Goal: Task Accomplishment & Management: Manage account settings

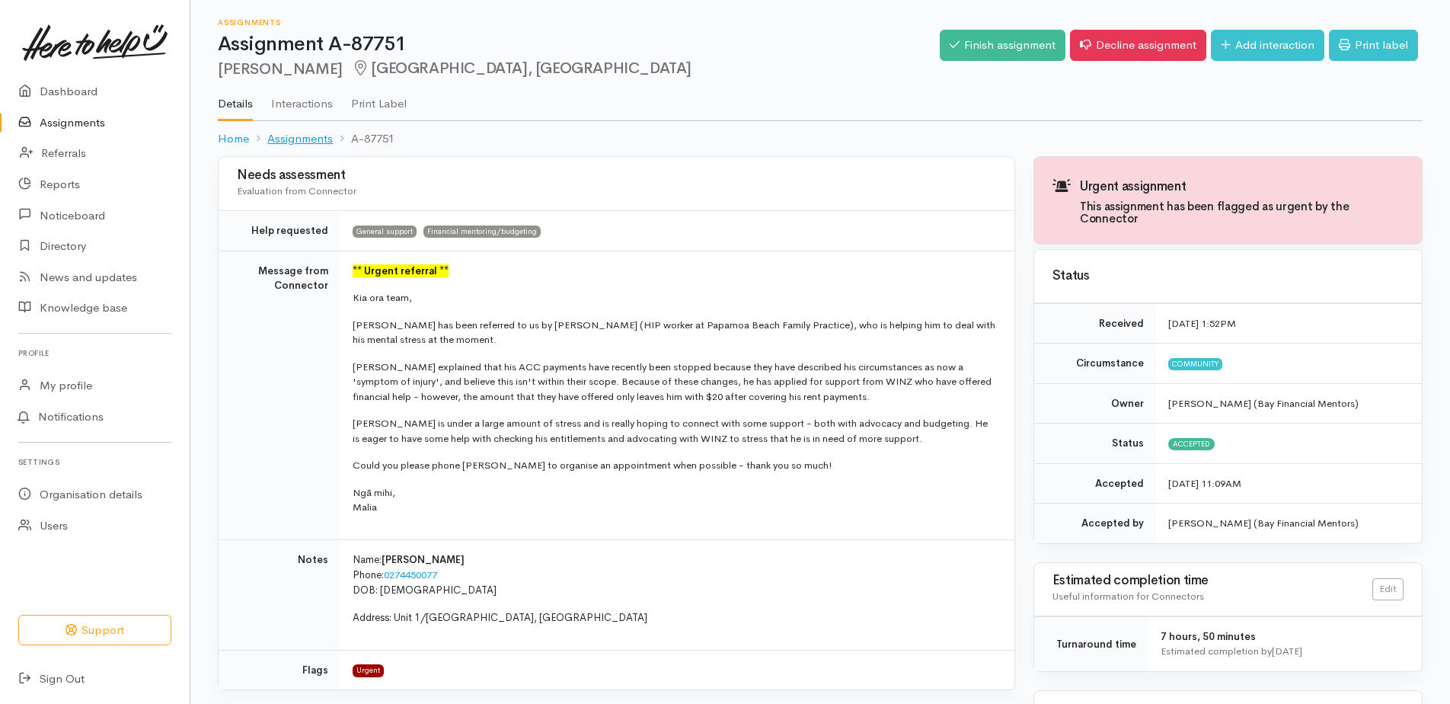
click at [286, 142] on link "Assignments" at bounding box center [300, 139] width 66 height 18
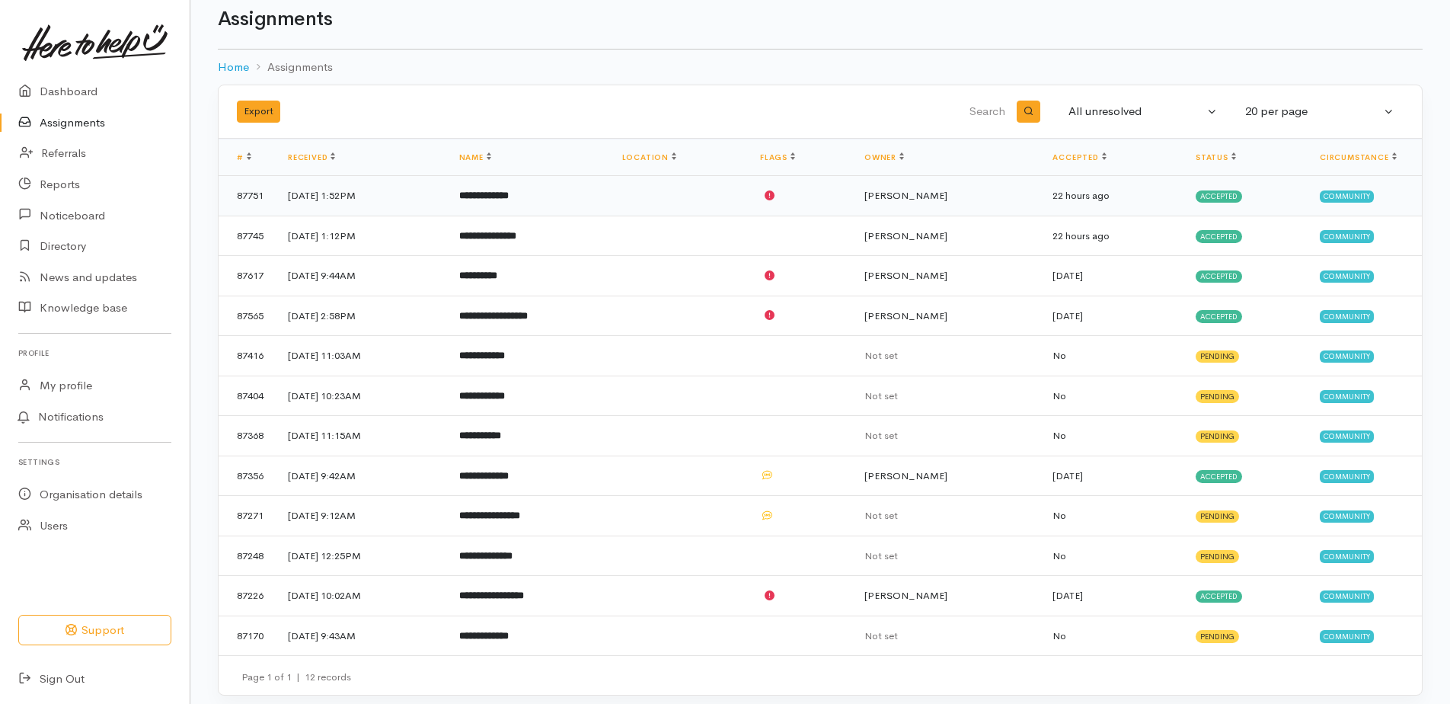
scroll to position [35, 0]
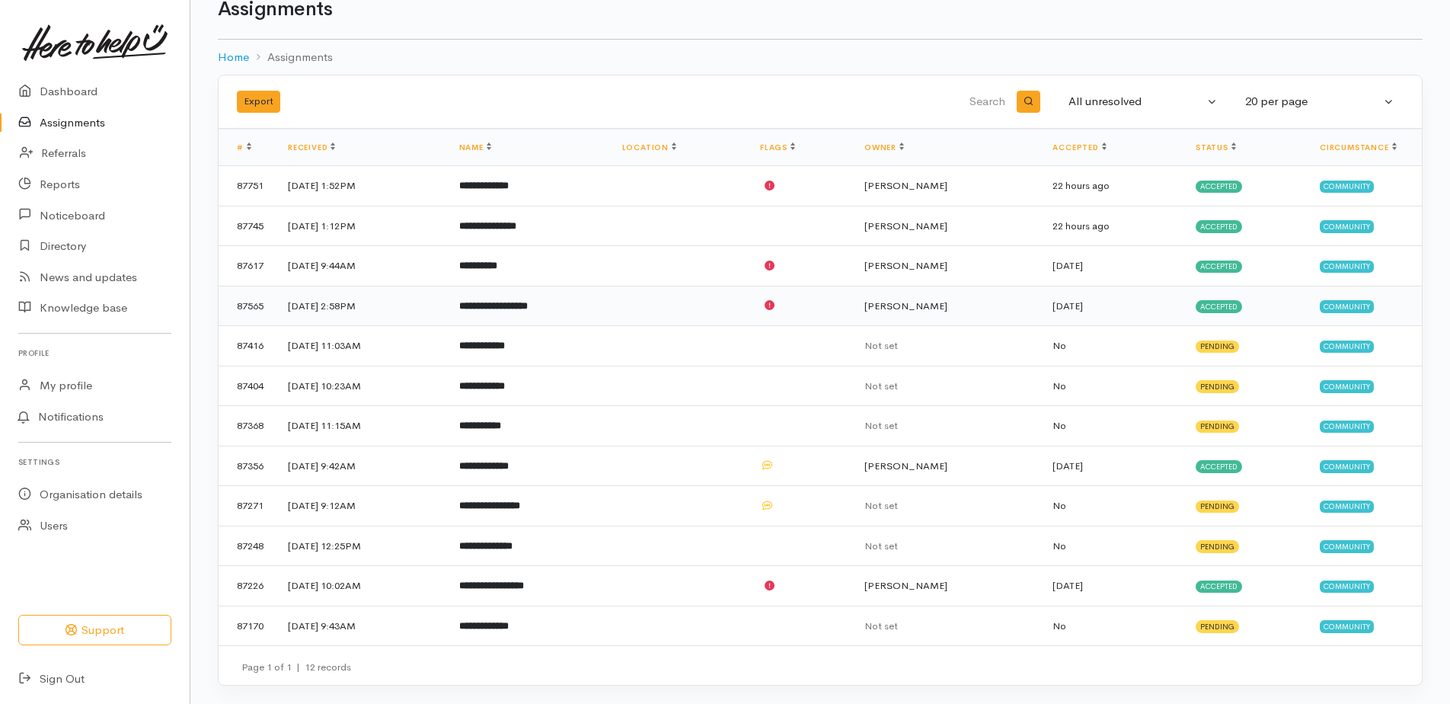
click at [528, 301] on b "**********" at bounding box center [493, 306] width 69 height 10
drag, startPoint x: 546, startPoint y: 301, endPoint x: 507, endPoint y: 305, distance: 39.9
click at [507, 305] on b "**********" at bounding box center [493, 306] width 69 height 10
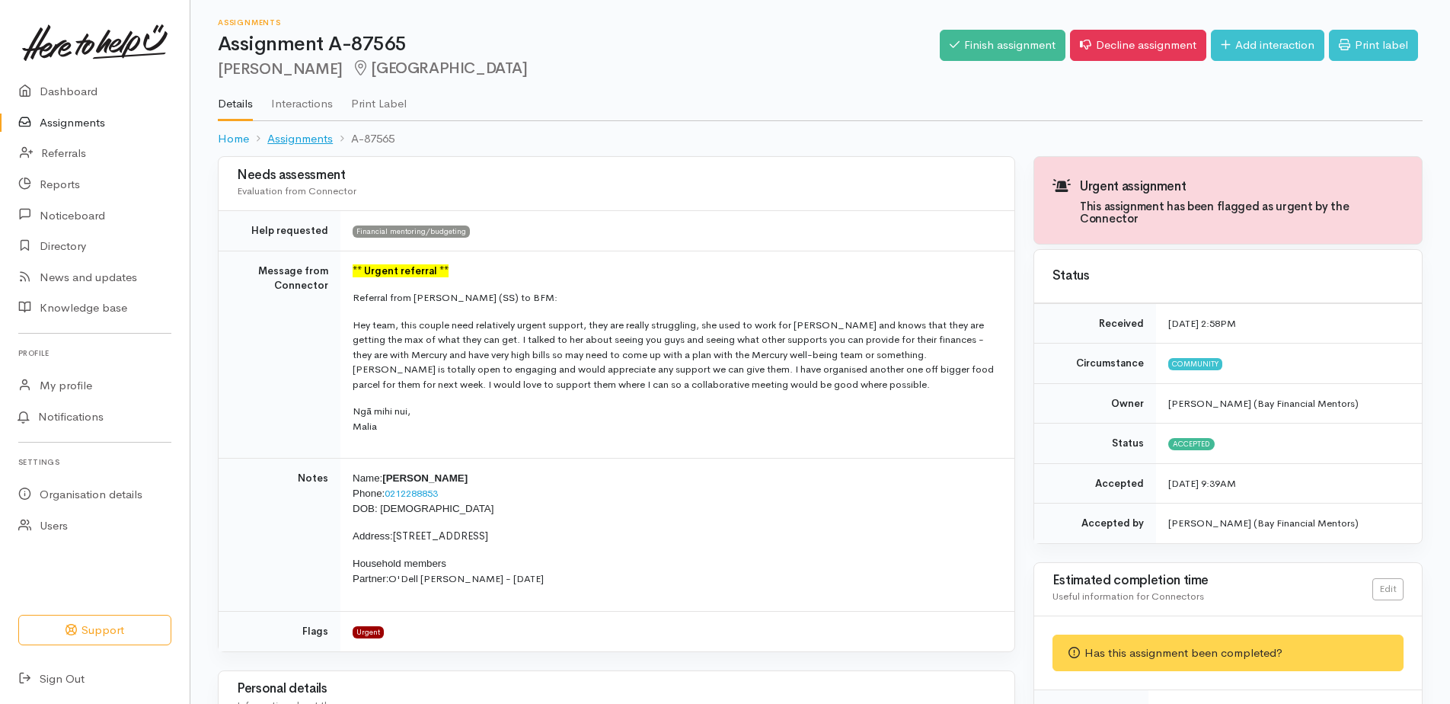
click at [318, 136] on link "Assignments" at bounding box center [300, 139] width 66 height 18
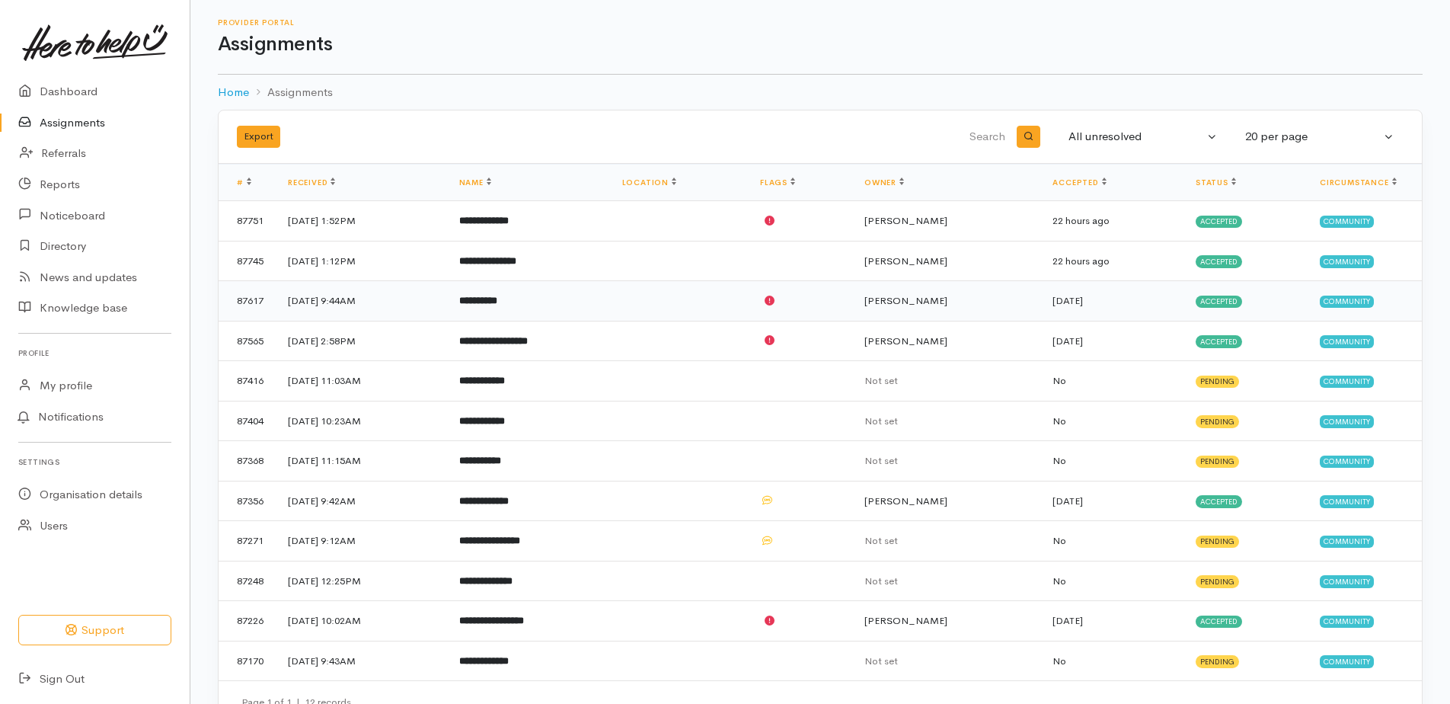
click at [497, 299] on b "**********" at bounding box center [478, 301] width 38 height 10
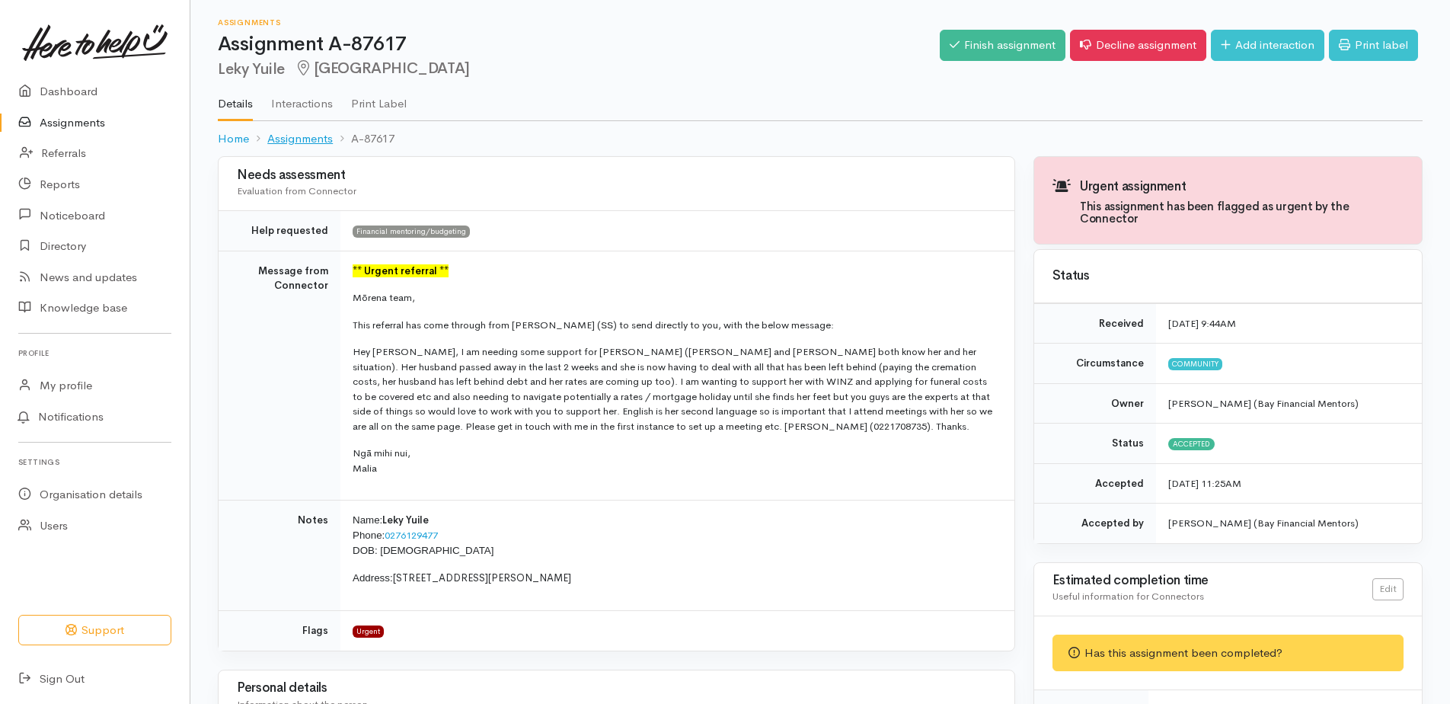
click at [308, 136] on link "Assignments" at bounding box center [300, 139] width 66 height 18
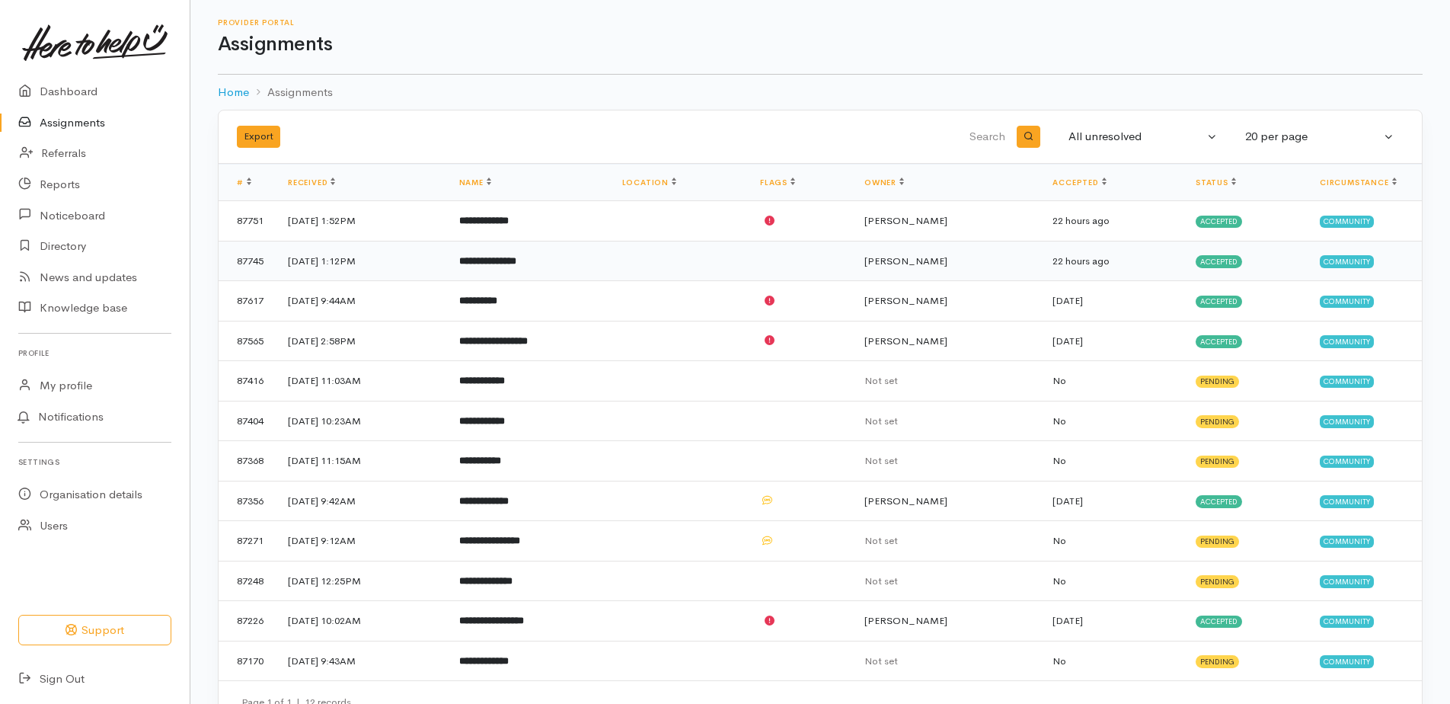
click at [516, 261] on b "**********" at bounding box center [487, 261] width 57 height 10
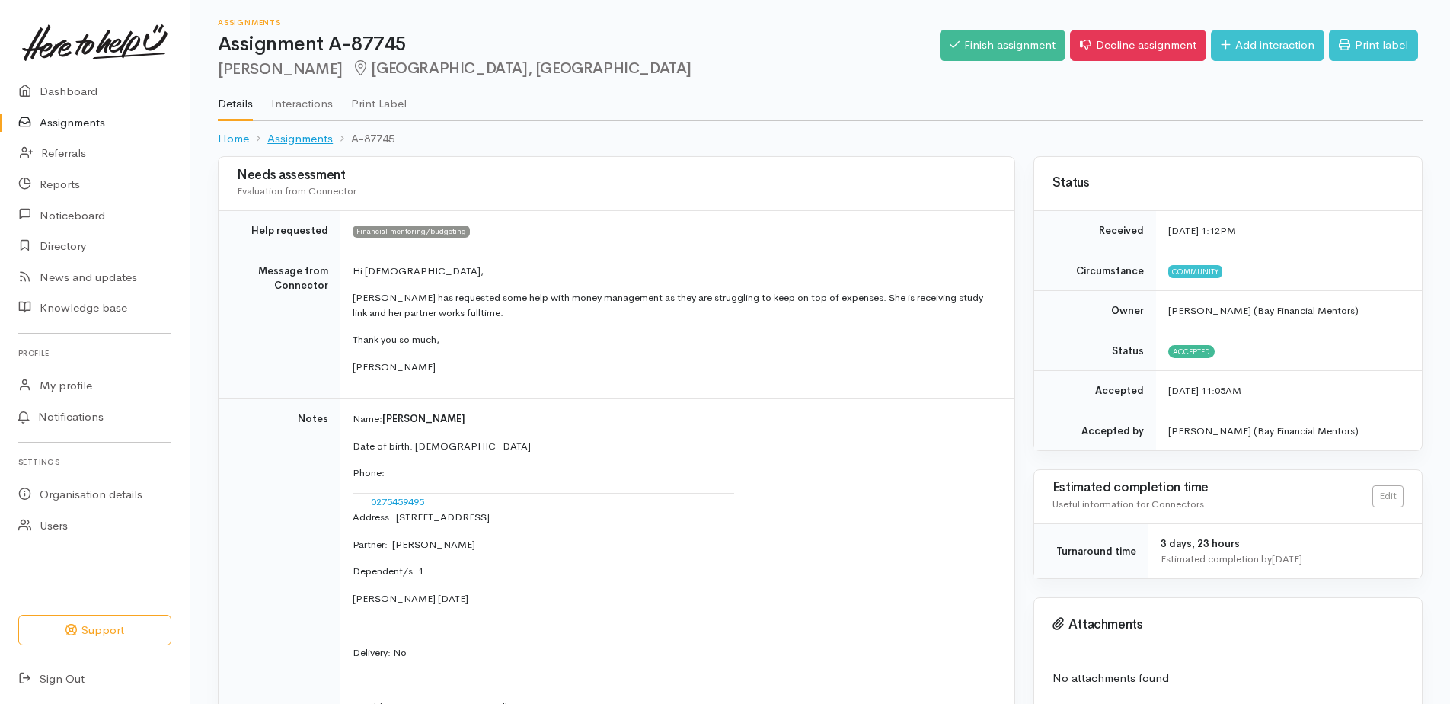
click at [305, 142] on link "Assignments" at bounding box center [300, 139] width 66 height 18
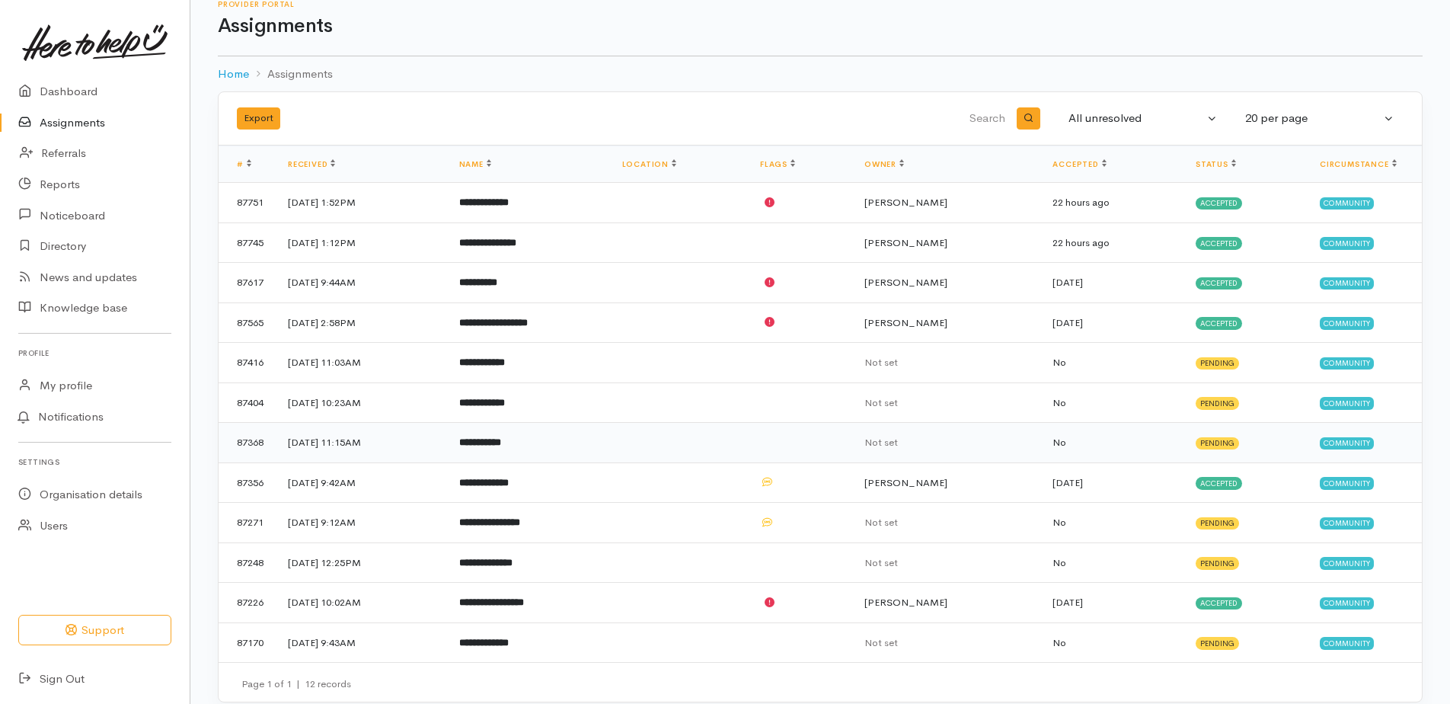
scroll to position [35, 0]
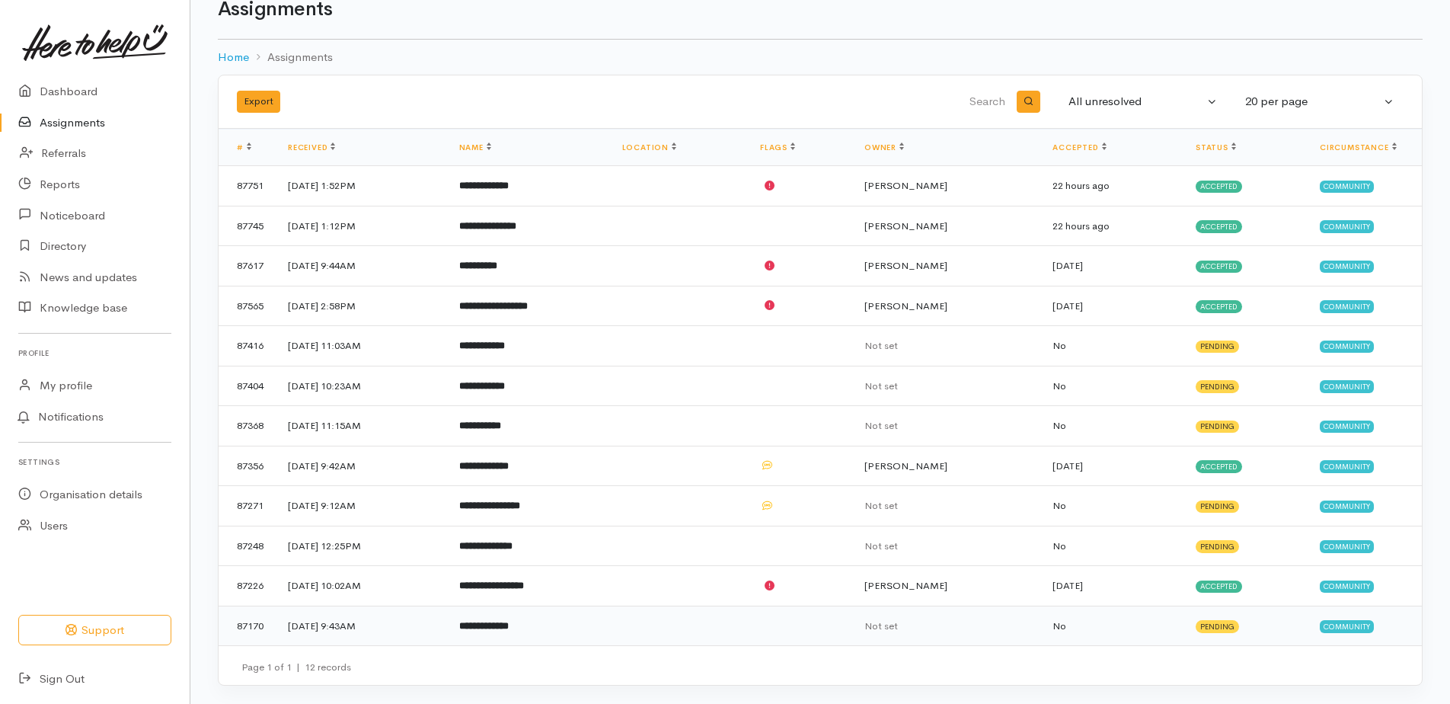
click at [509, 624] on b "**********" at bounding box center [484, 626] width 50 height 10
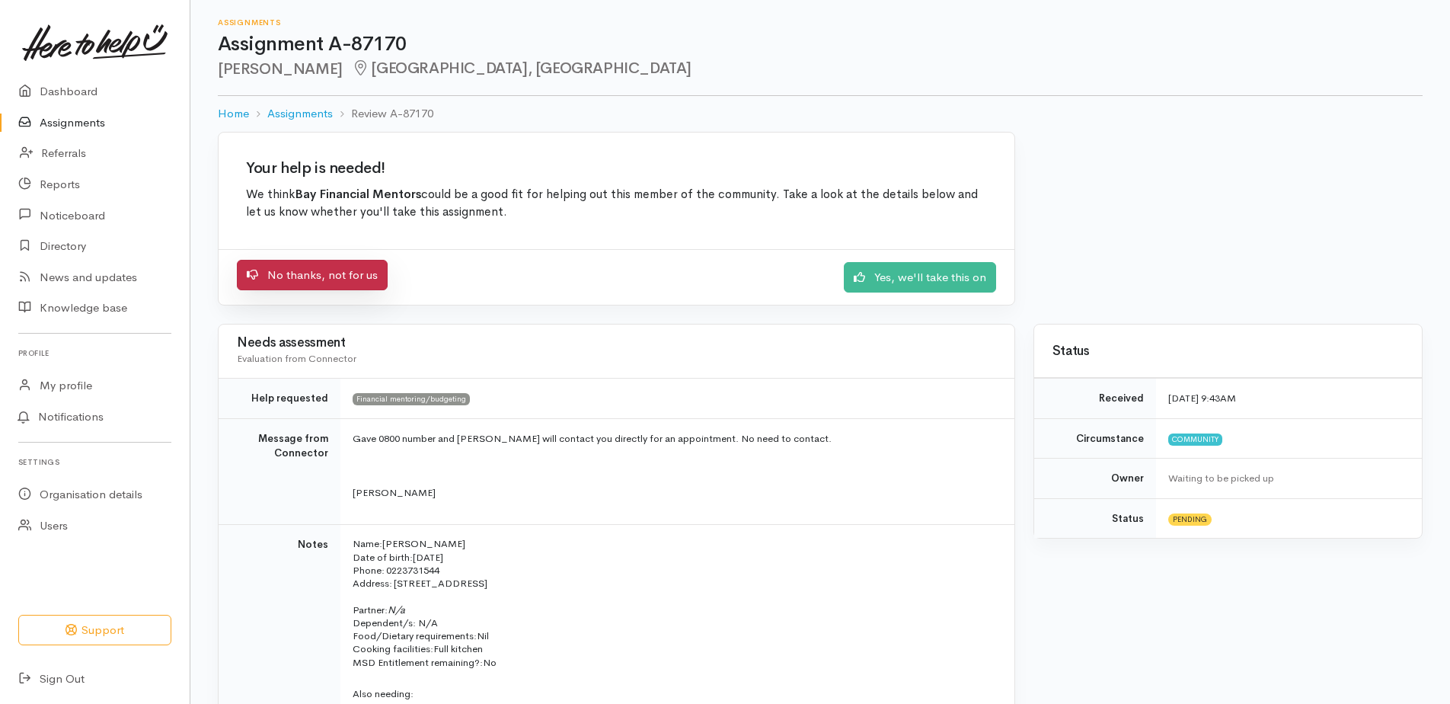
click at [286, 273] on link "No thanks, not for us" at bounding box center [312, 275] width 151 height 31
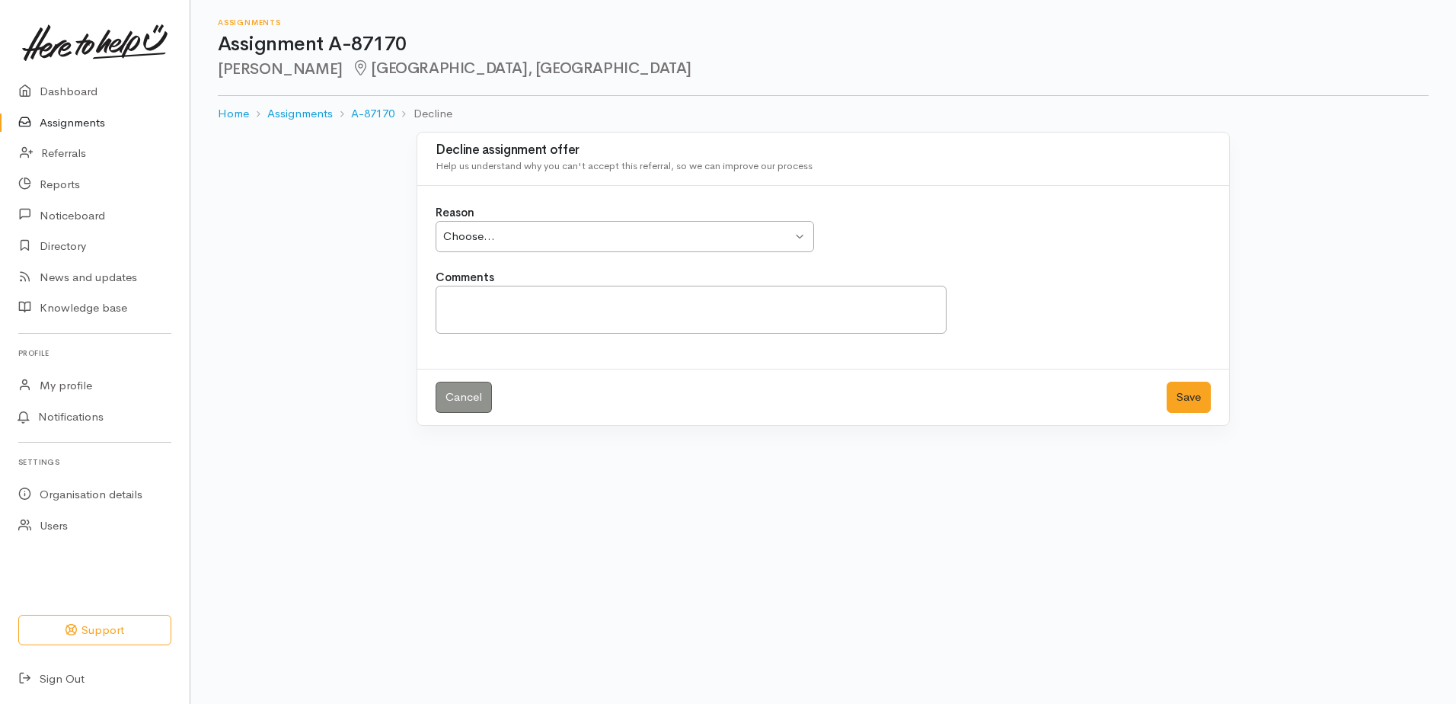
click at [615, 237] on div "Choose..." at bounding box center [617, 237] width 349 height 18
click at [491, 304] on textarea "Comments" at bounding box center [691, 310] width 511 height 48
type textarea "Client did not make appt"
click at [1188, 399] on button "Save" at bounding box center [1189, 397] width 44 height 31
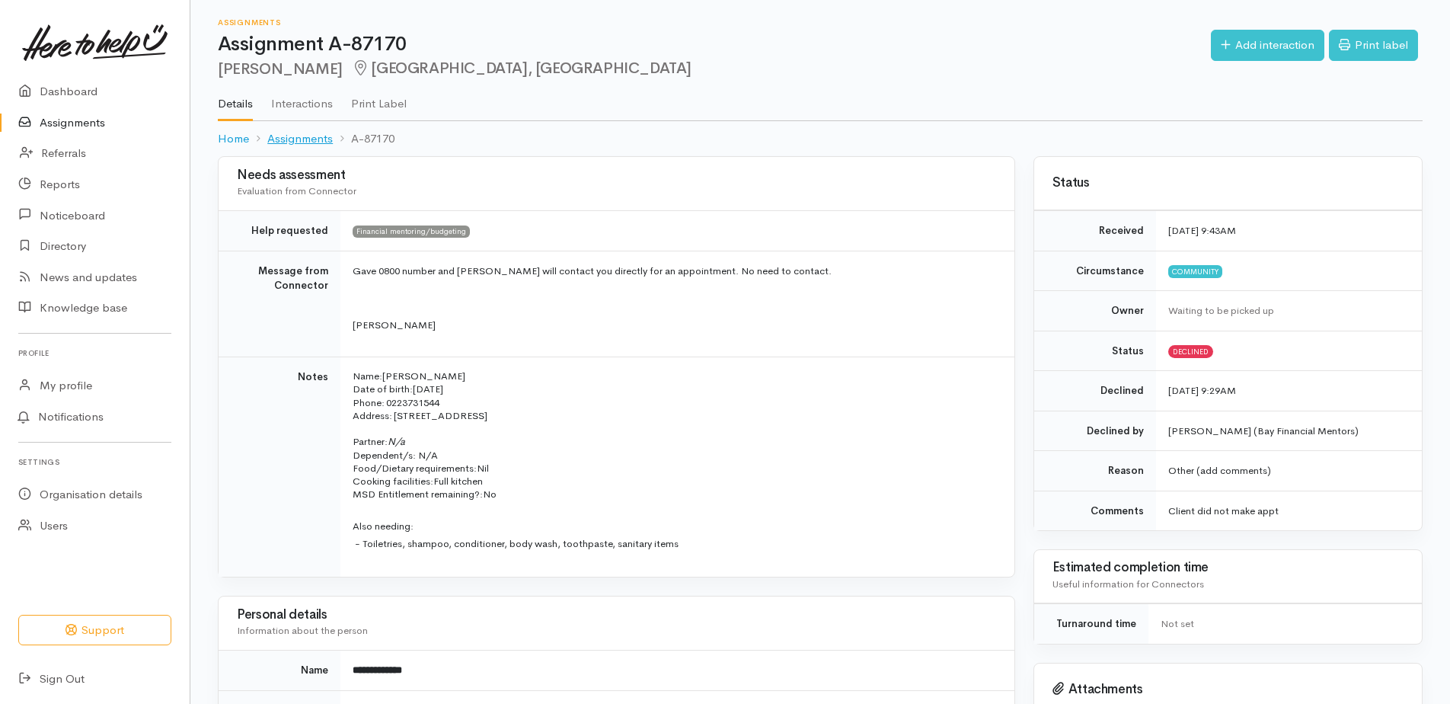
click at [288, 137] on link "Assignments" at bounding box center [300, 139] width 66 height 18
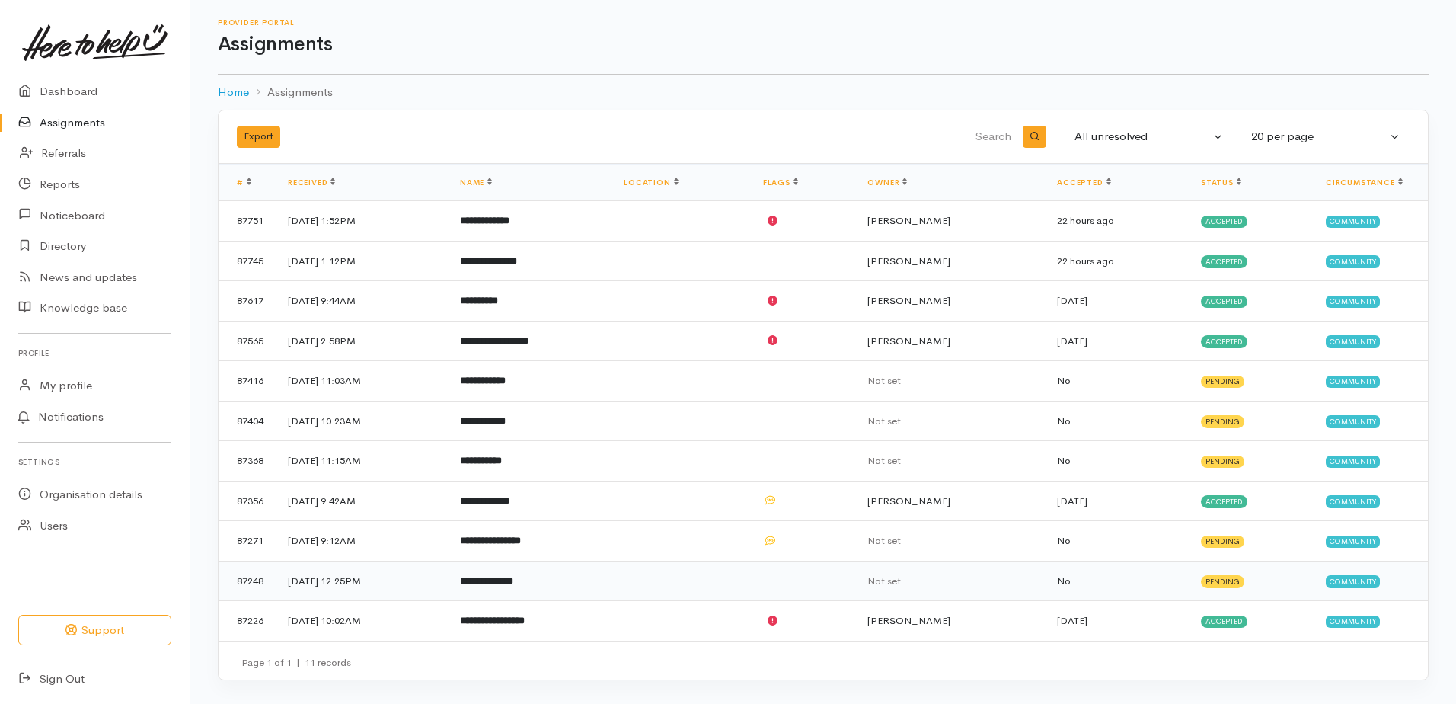
click at [513, 582] on b "**********" at bounding box center [486, 581] width 53 height 10
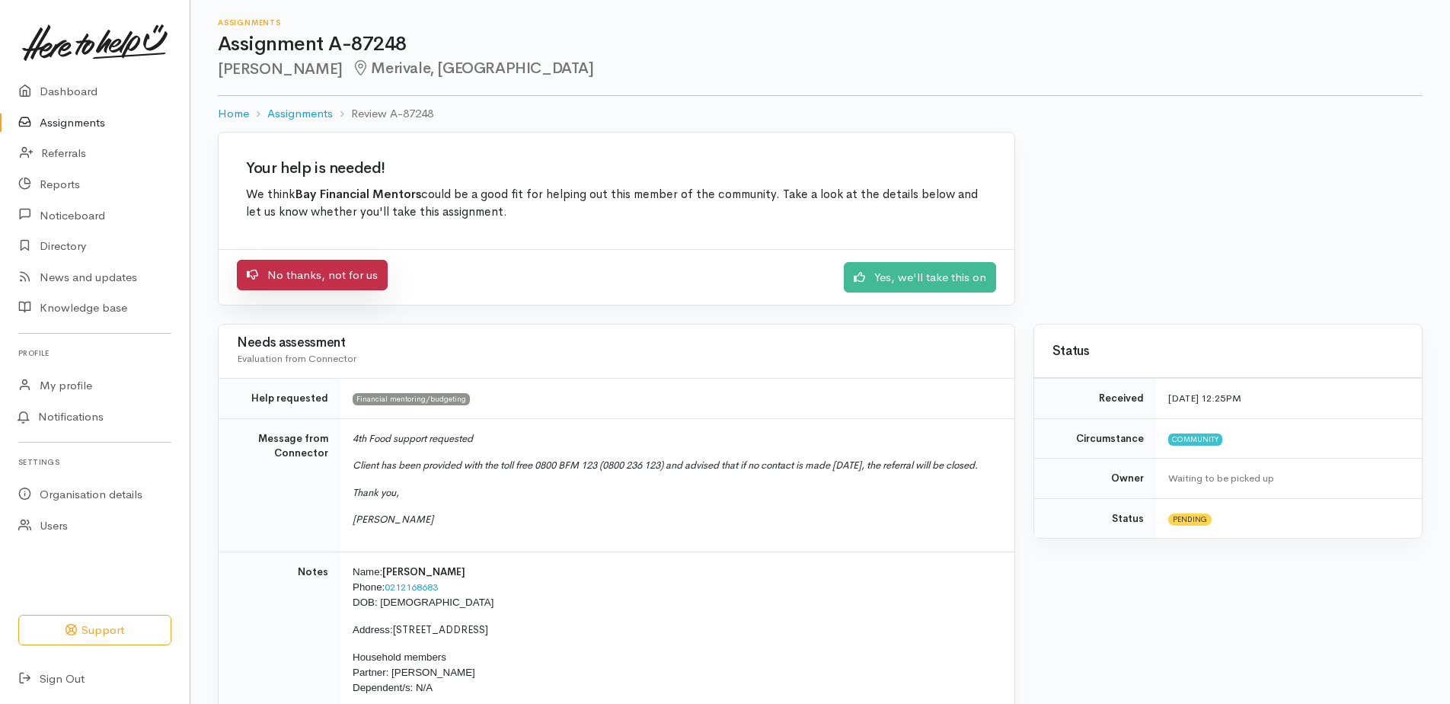
click at [290, 279] on link "No thanks, not for us" at bounding box center [312, 275] width 151 height 31
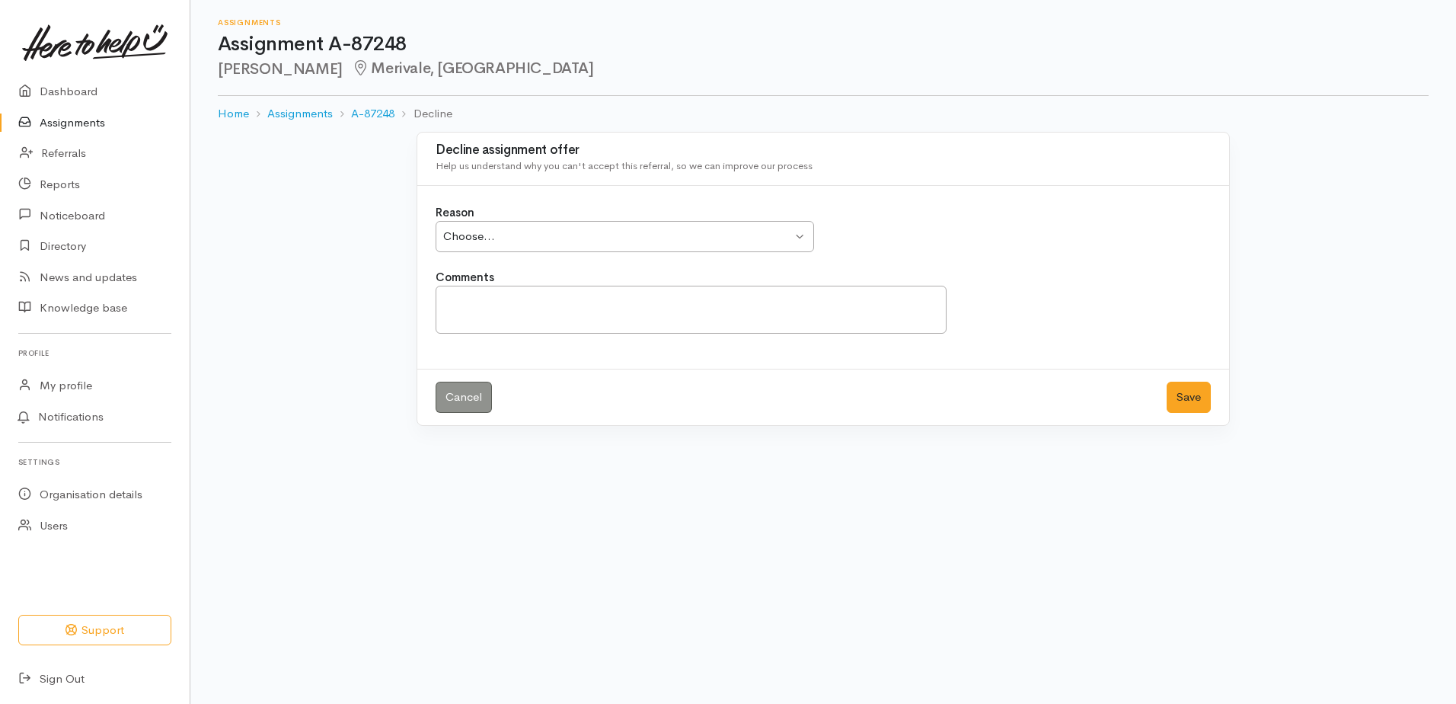
click at [514, 231] on div "Choose..." at bounding box center [617, 237] width 349 height 18
click at [467, 299] on textarea "Comments" at bounding box center [691, 310] width 511 height 48
type textarea "Did not make appt"
click at [1188, 395] on button "Save" at bounding box center [1189, 397] width 44 height 31
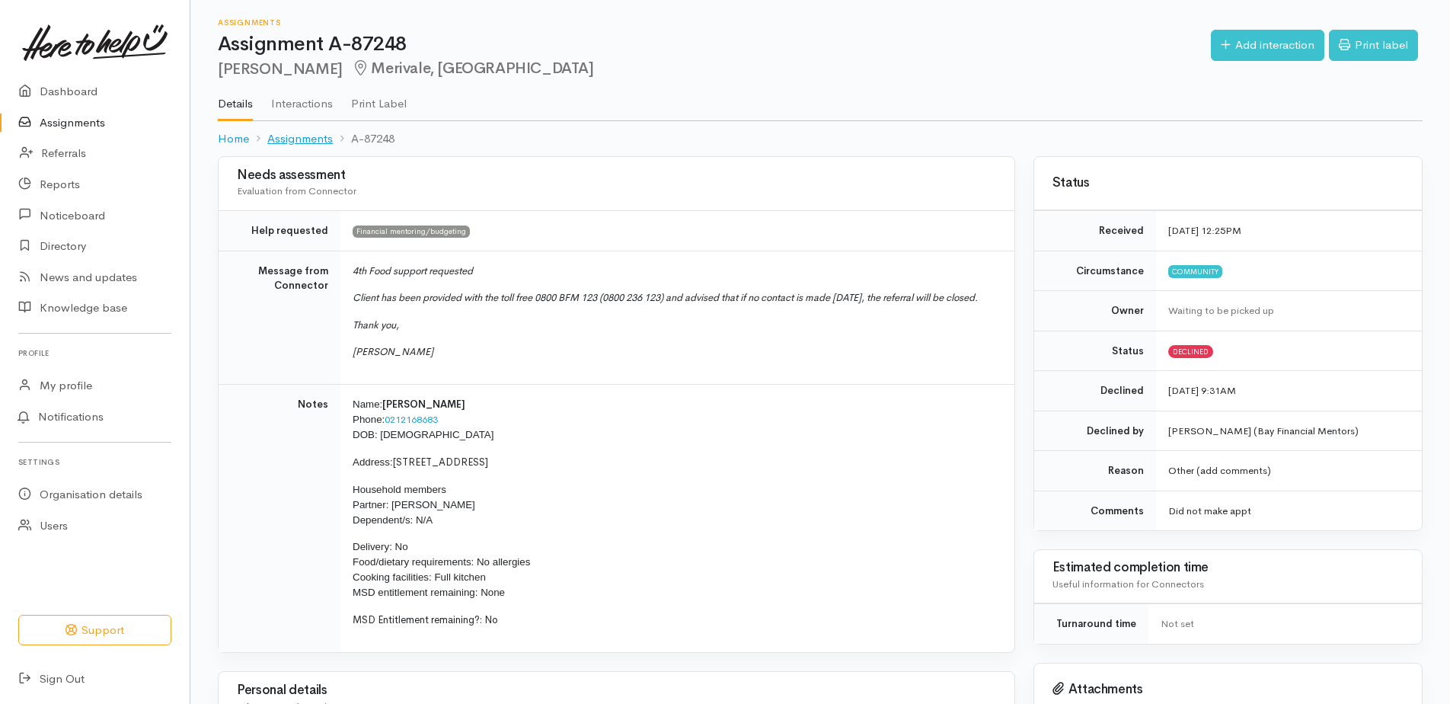
click at [308, 142] on link "Assignments" at bounding box center [300, 139] width 66 height 18
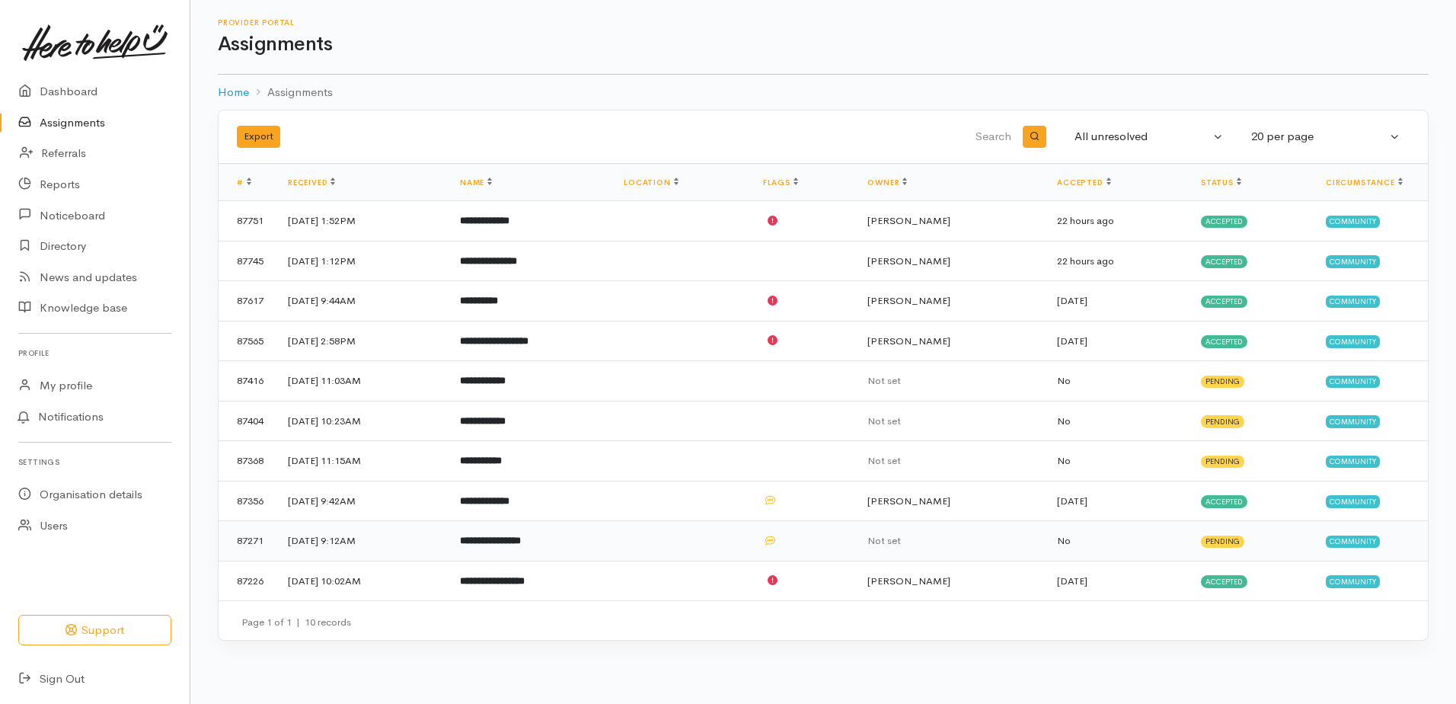
click at [315, 540] on td "[DATE] 9:12AM" at bounding box center [362, 541] width 172 height 40
click at [338, 535] on td "[DATE] 9:12AM" at bounding box center [362, 541] width 172 height 40
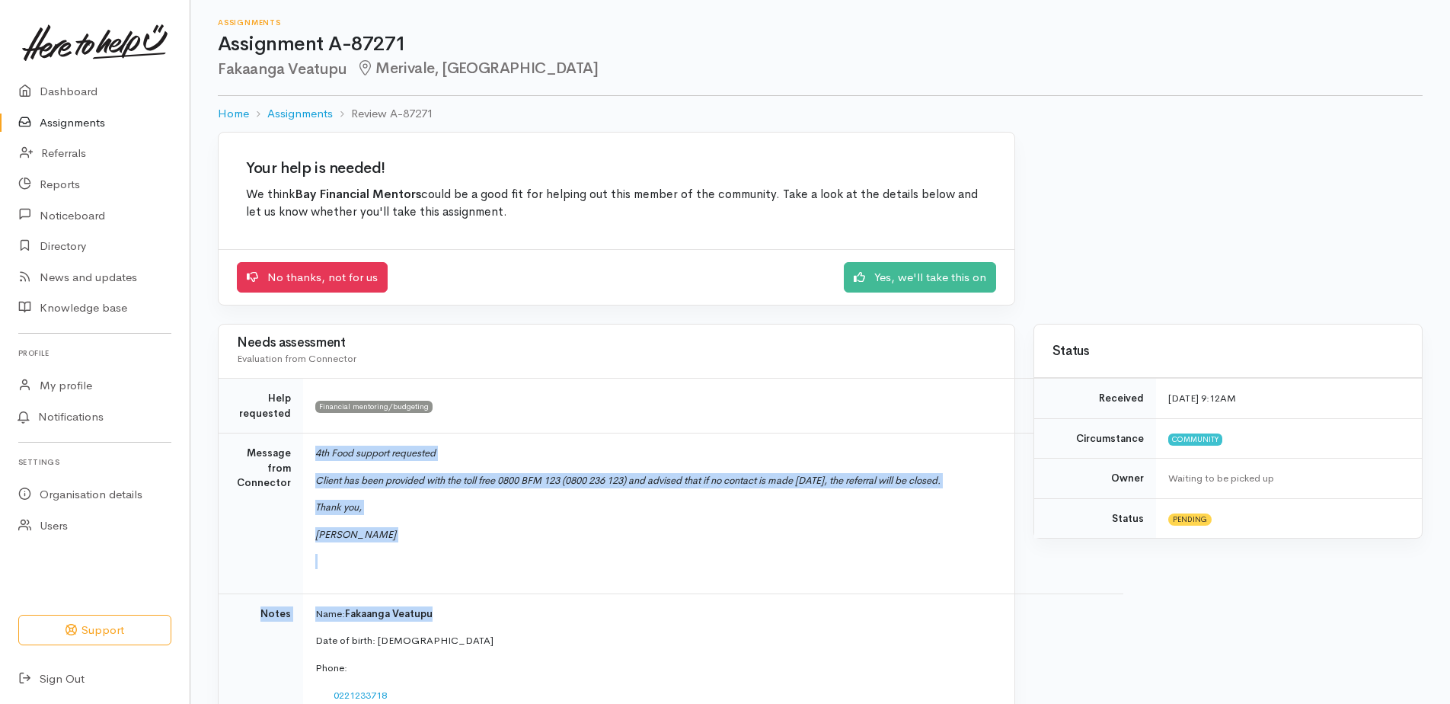
drag, startPoint x: 453, startPoint y: 612, endPoint x: 311, endPoint y: 448, distance: 217.0
copy tbody "4th Food support requested Client has been provided with the toll free 0800 BFM…"
click at [312, 110] on link "Assignments" at bounding box center [300, 114] width 66 height 18
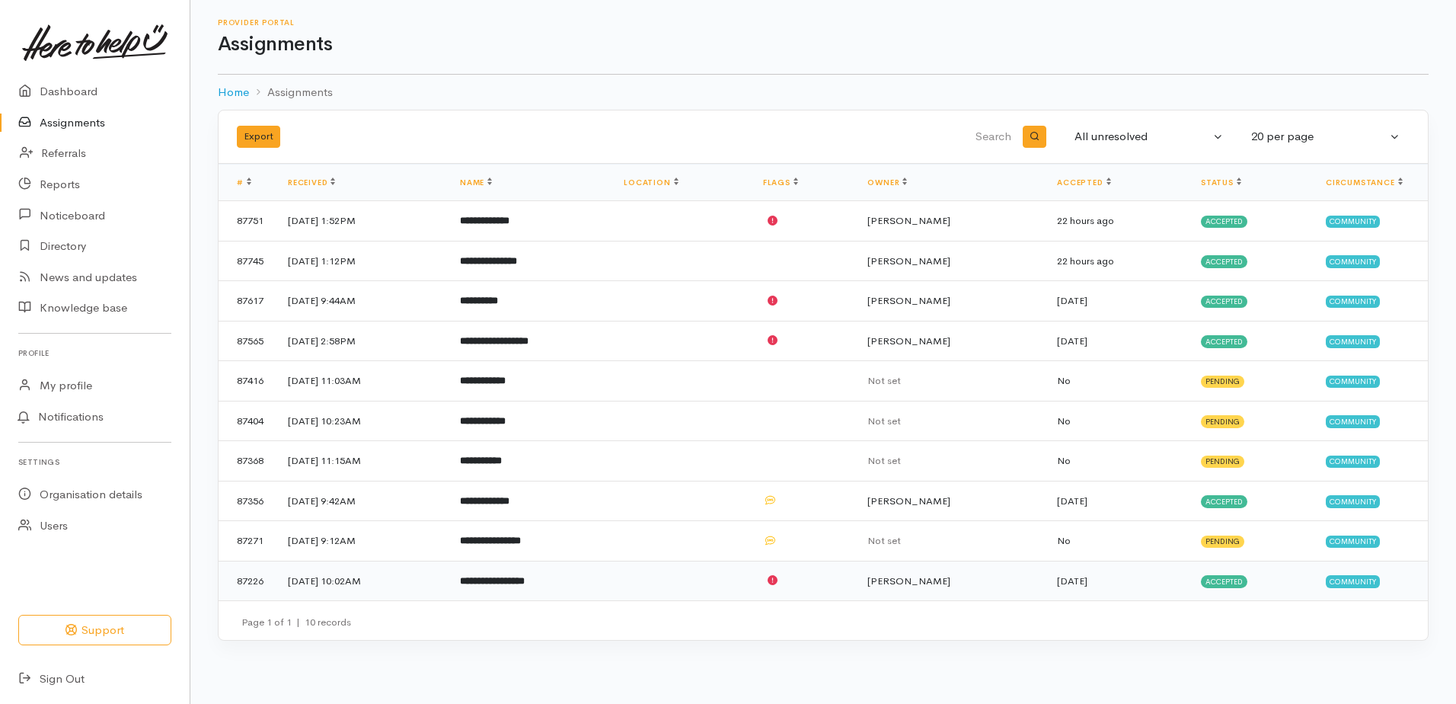
click at [525, 582] on b "**********" at bounding box center [492, 581] width 65 height 10
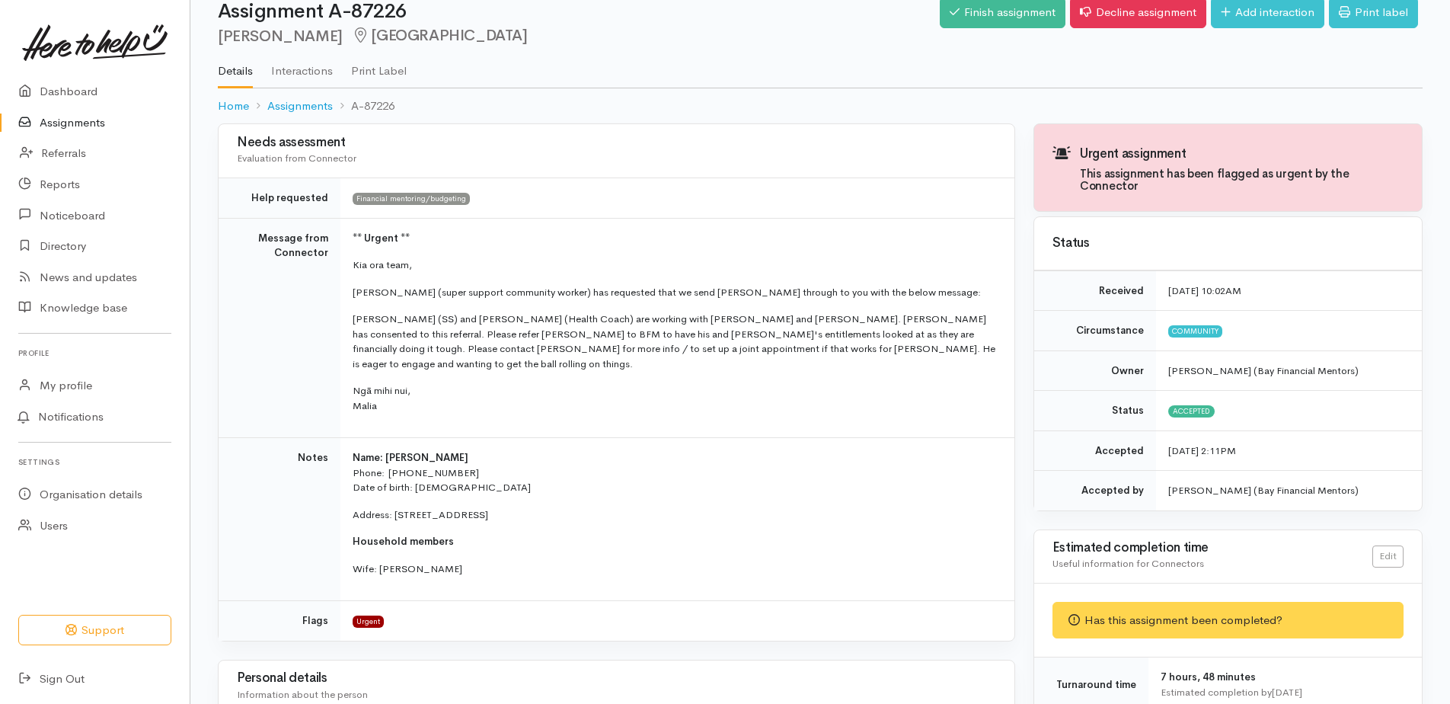
scroll to position [30, 0]
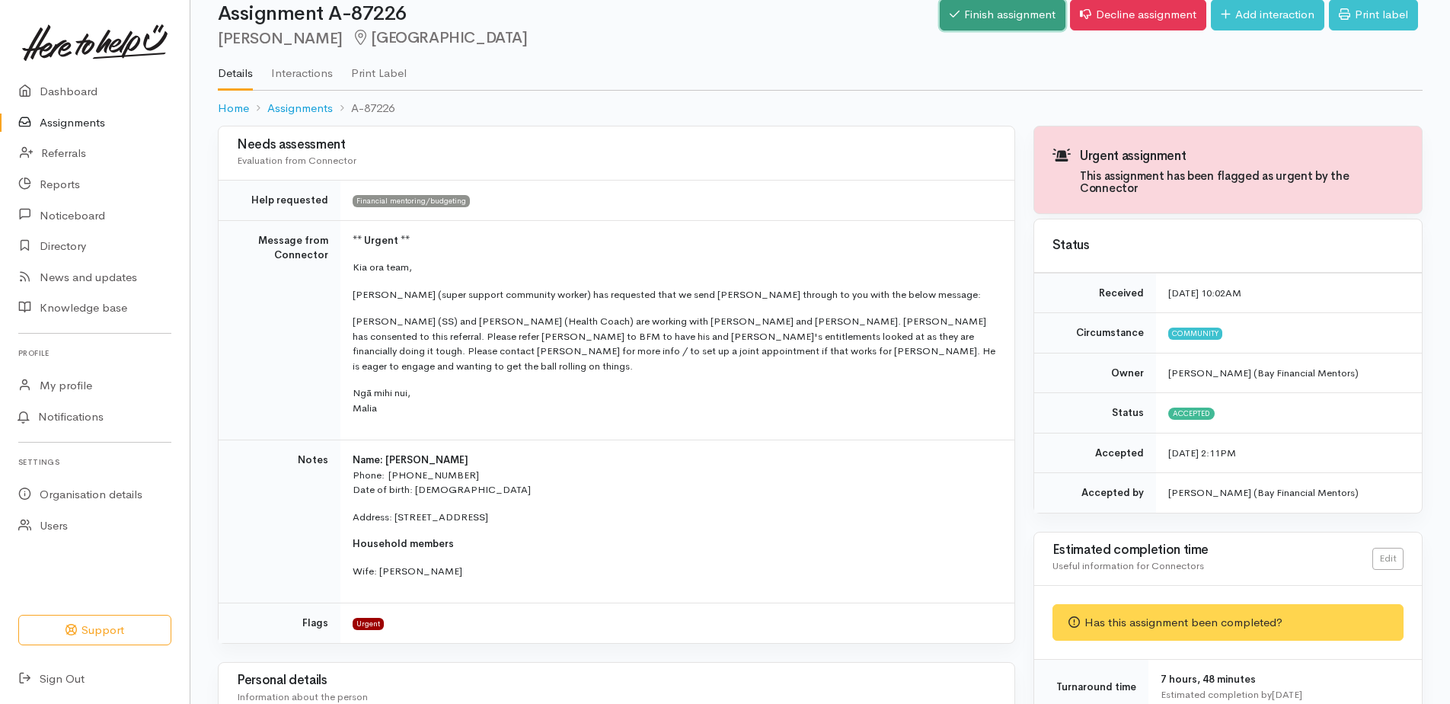
click at [970, 11] on link "Finish assignment" at bounding box center [1003, 14] width 126 height 31
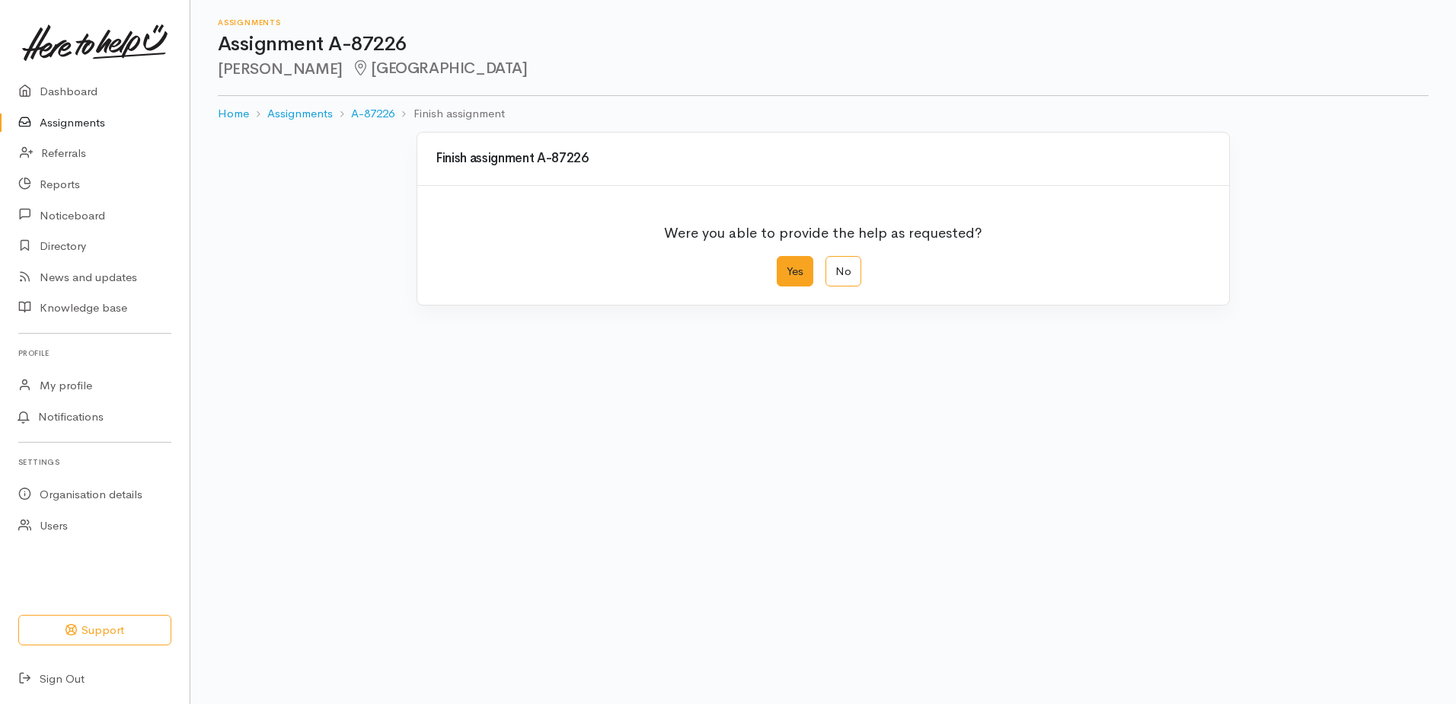
click at [802, 267] on label "Yes" at bounding box center [795, 271] width 37 height 31
click at [787, 266] on input "Yes" at bounding box center [782, 261] width 10 height 10
radio input "true"
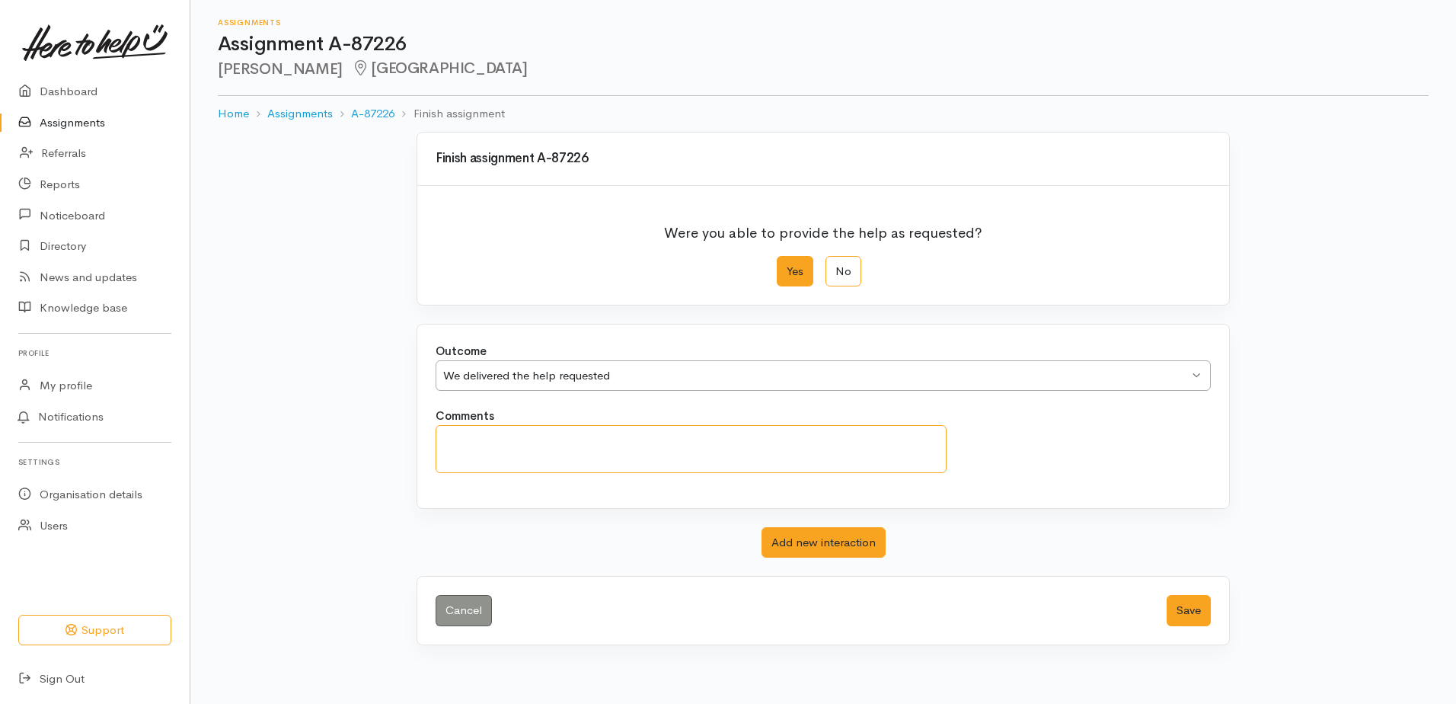
click at [487, 441] on textarea "Comments" at bounding box center [691, 449] width 511 height 48
paste textarea "They were booked in and attended an appointment with us on 12th August!"
type textarea "They were booked in and attended an appointment with us on [DATE]"
click at [1182, 609] on button "Save" at bounding box center [1189, 610] width 44 height 31
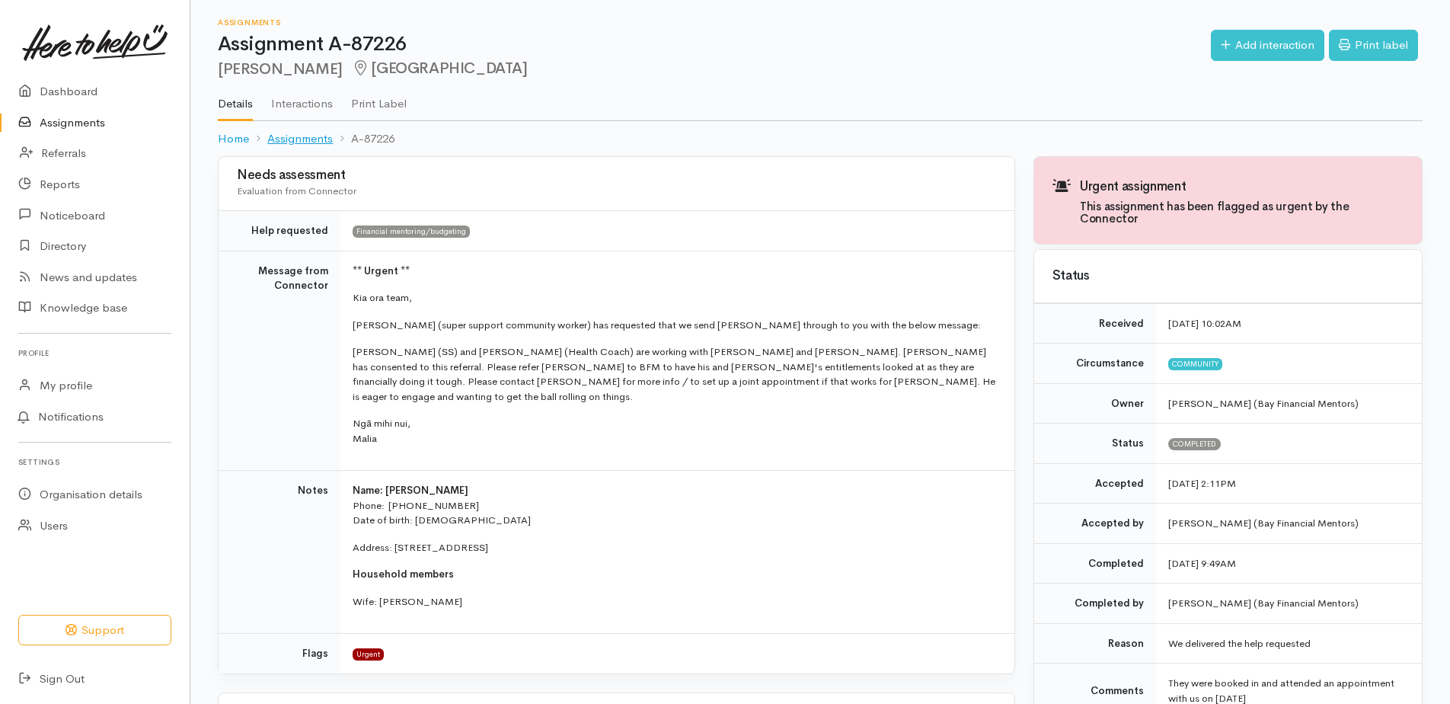
click at [293, 133] on link "Assignments" at bounding box center [300, 139] width 66 height 18
